Goal: Task Accomplishment & Management: Use online tool/utility

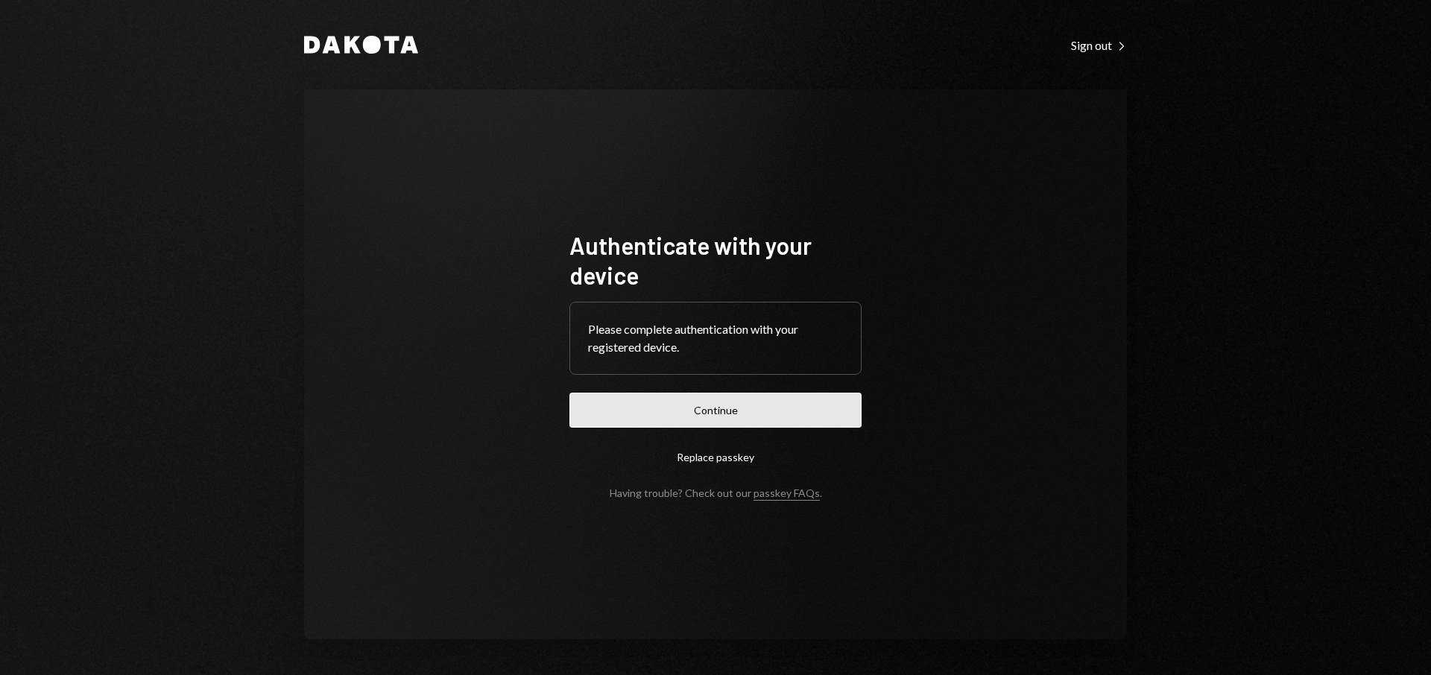
click at [666, 415] on button "Continue" at bounding box center [716, 410] width 292 height 35
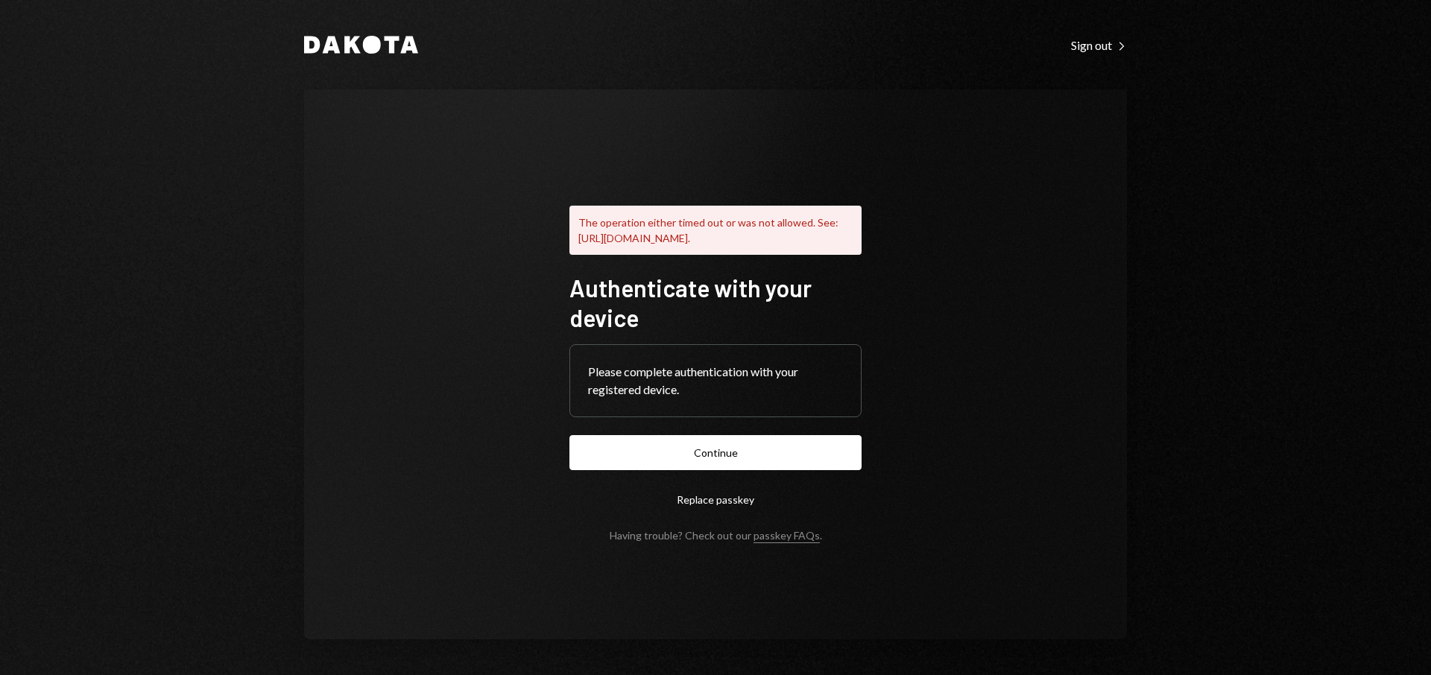
click at [777, 479] on form "Authenticate with your device Please complete authentication with your register…" at bounding box center [716, 407] width 292 height 269
click at [789, 467] on button "Continue" at bounding box center [716, 452] width 292 height 35
